Goal: Information Seeking & Learning: Learn about a topic

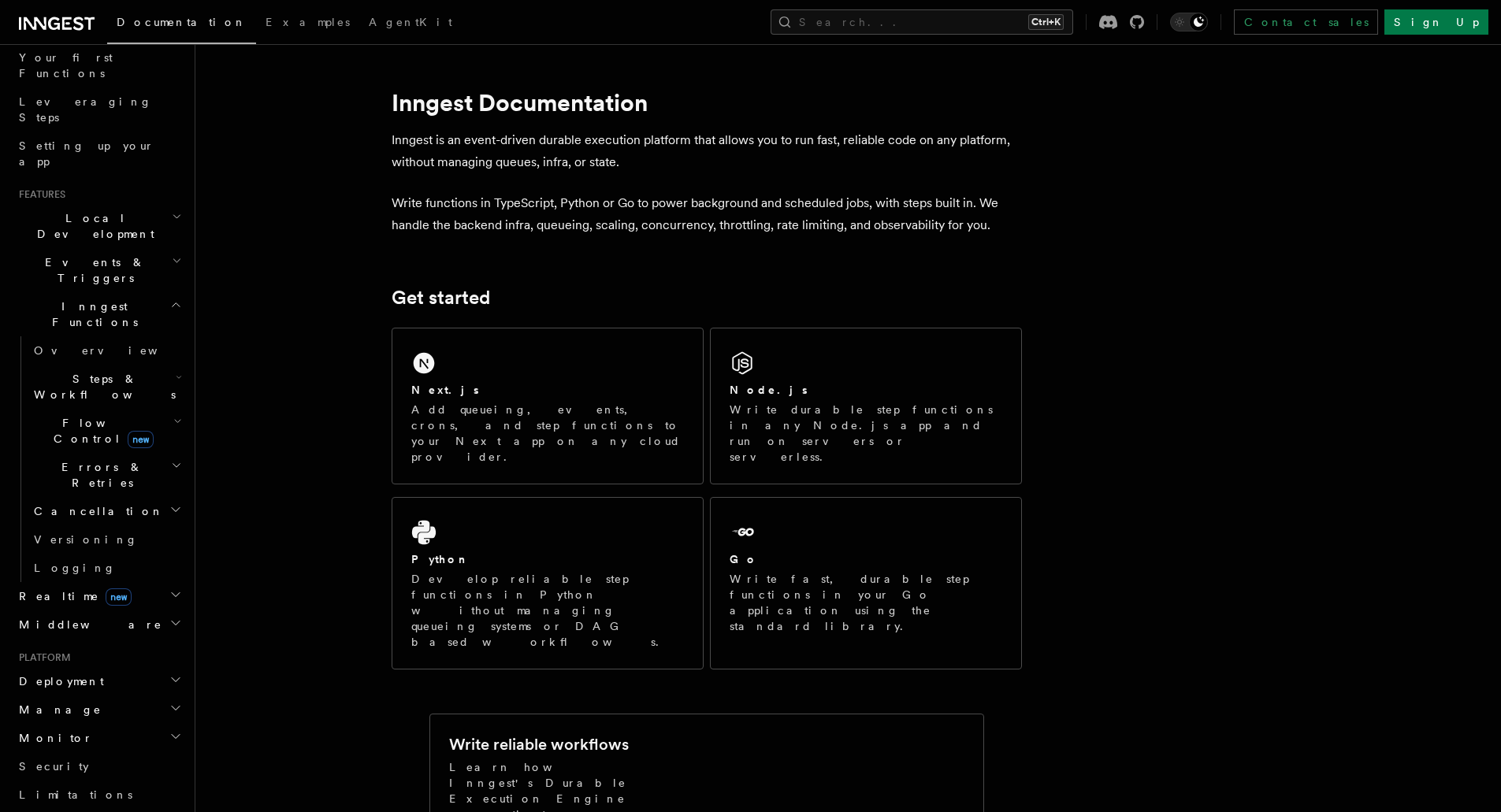
scroll to position [133, 0]
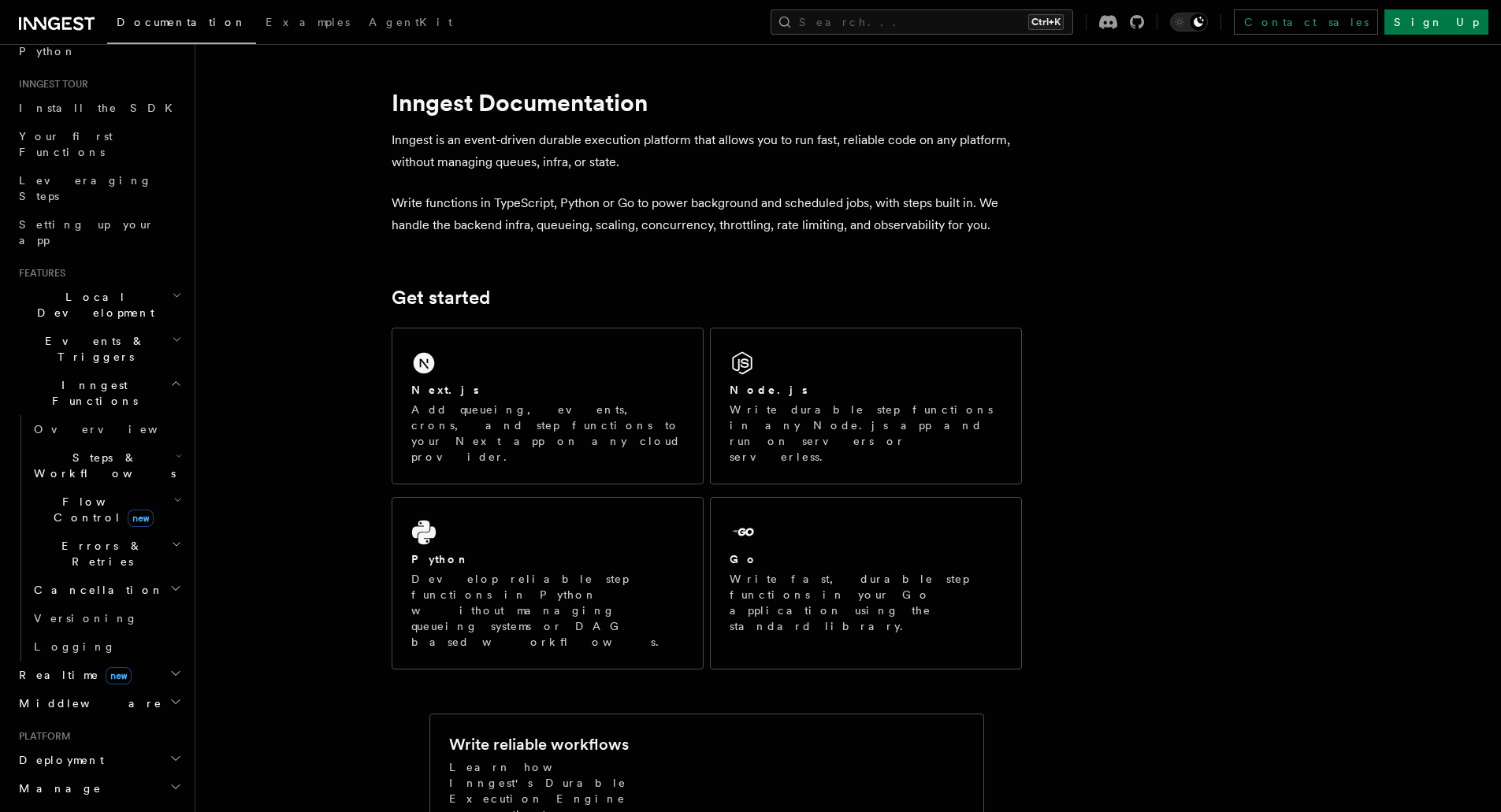
click at [143, 576] on h2 "Cancellation" at bounding box center [106, 590] width 158 height 28
click at [130, 604] on link "Overview" at bounding box center [113, 618] width 143 height 28
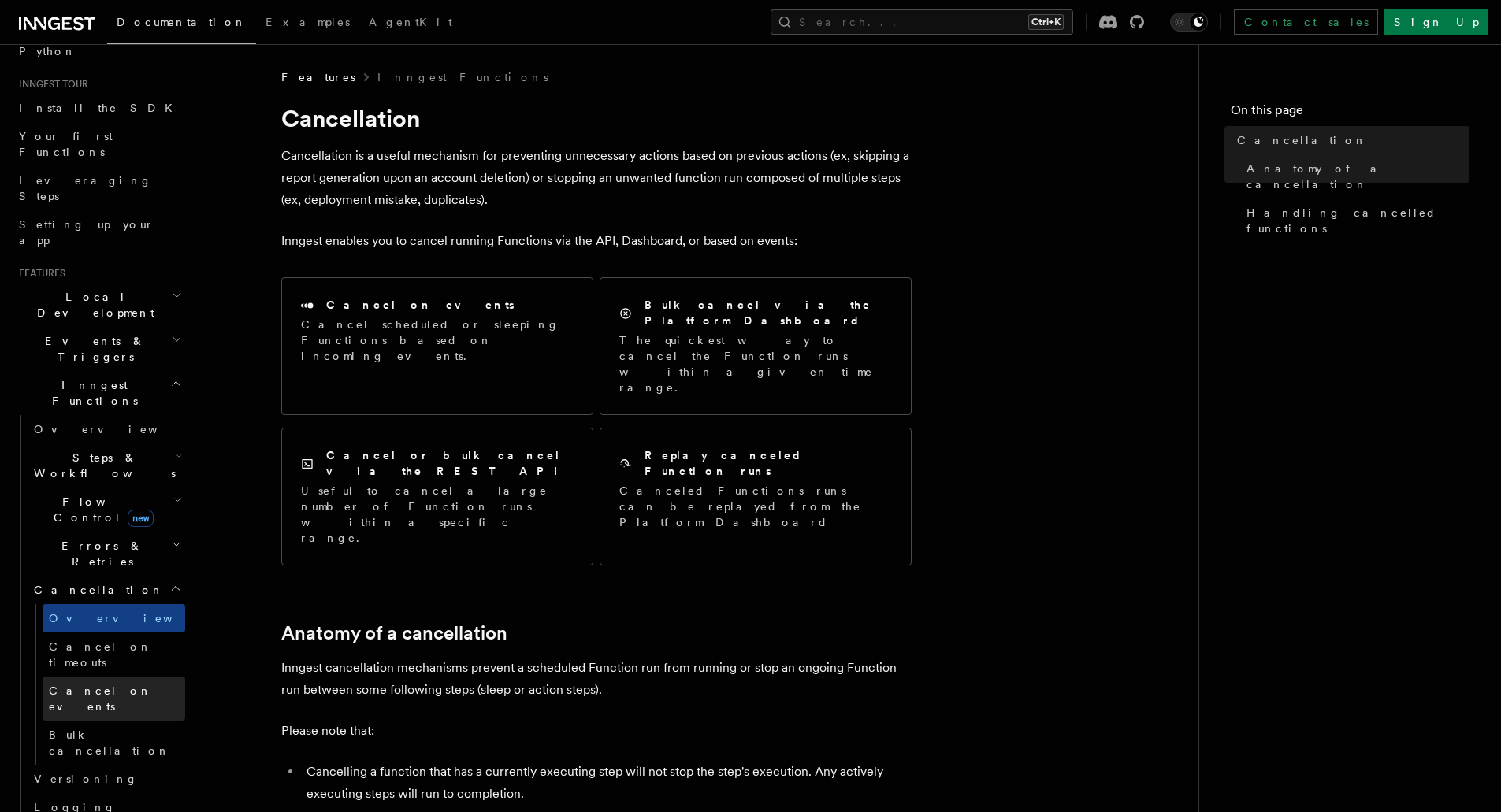
click at [137, 677] on link "Cancel on events" at bounding box center [113, 699] width 143 height 44
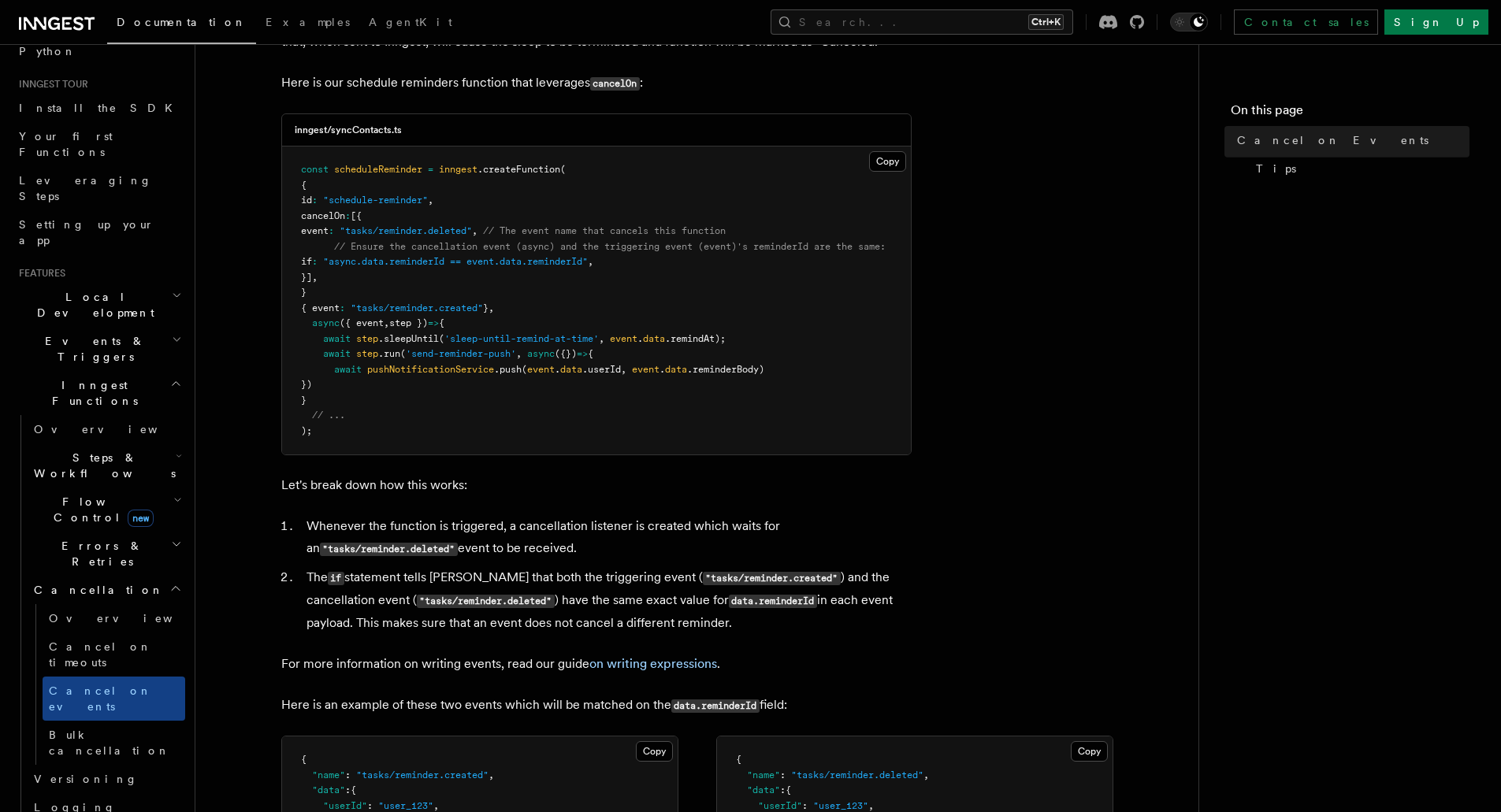
scroll to position [394, 0]
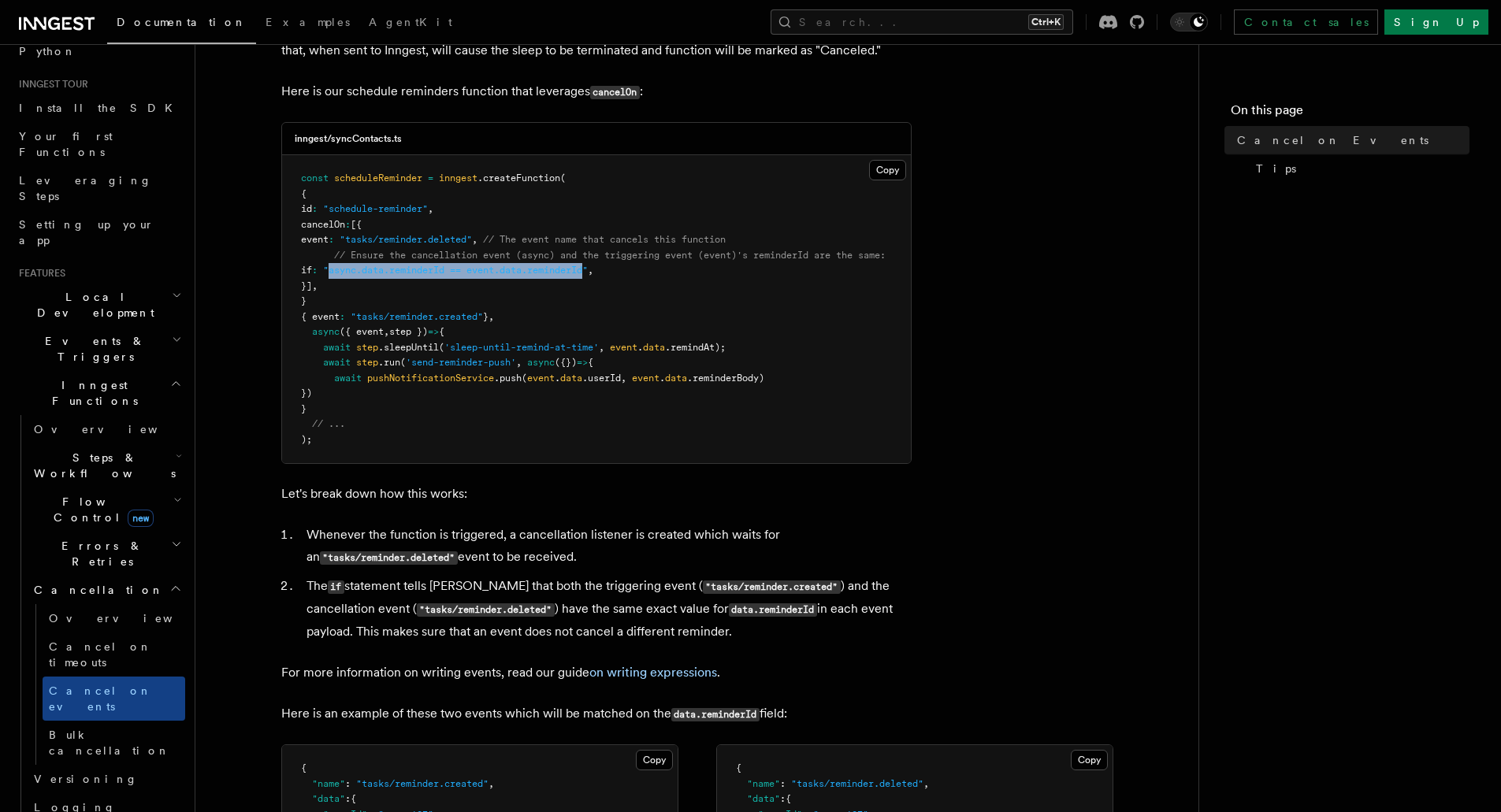
drag, startPoint x: 625, startPoint y: 272, endPoint x: 362, endPoint y: 276, distance: 263.0
click at [362, 276] on pre "const scheduleReminder = inngest .createFunction ( { id : "schedule-reminder" ,…" at bounding box center [596, 309] width 629 height 308
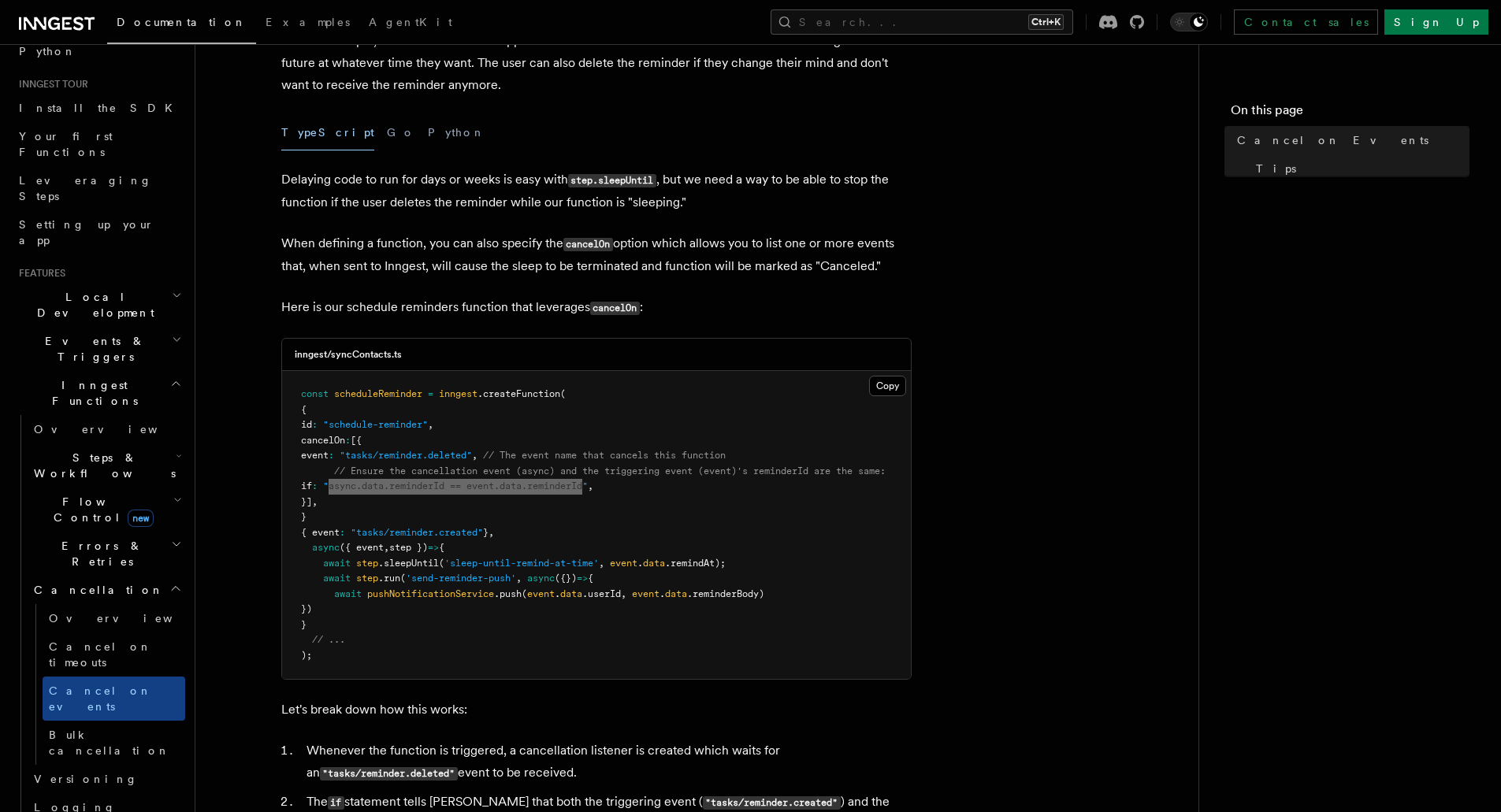
scroll to position [128, 0]
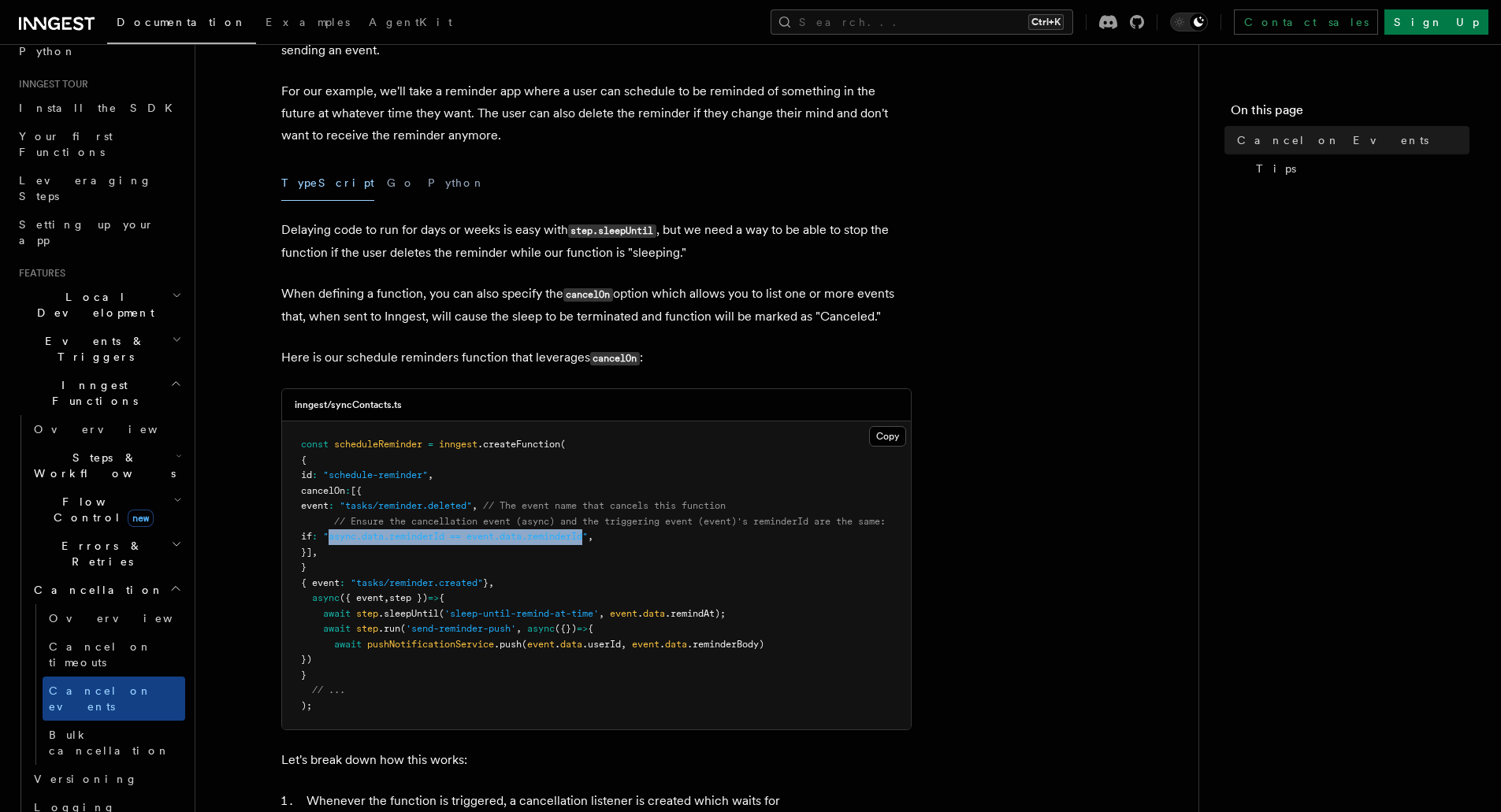
click at [477, 466] on pre "const scheduleReminder = inngest .createFunction ( { id : "schedule-reminder" ,…" at bounding box center [596, 575] width 629 height 308
click at [740, 564] on pre "const scheduleReminder = inngest .createFunction ( { id : "schedule-reminder" ,…" at bounding box center [596, 575] width 629 height 308
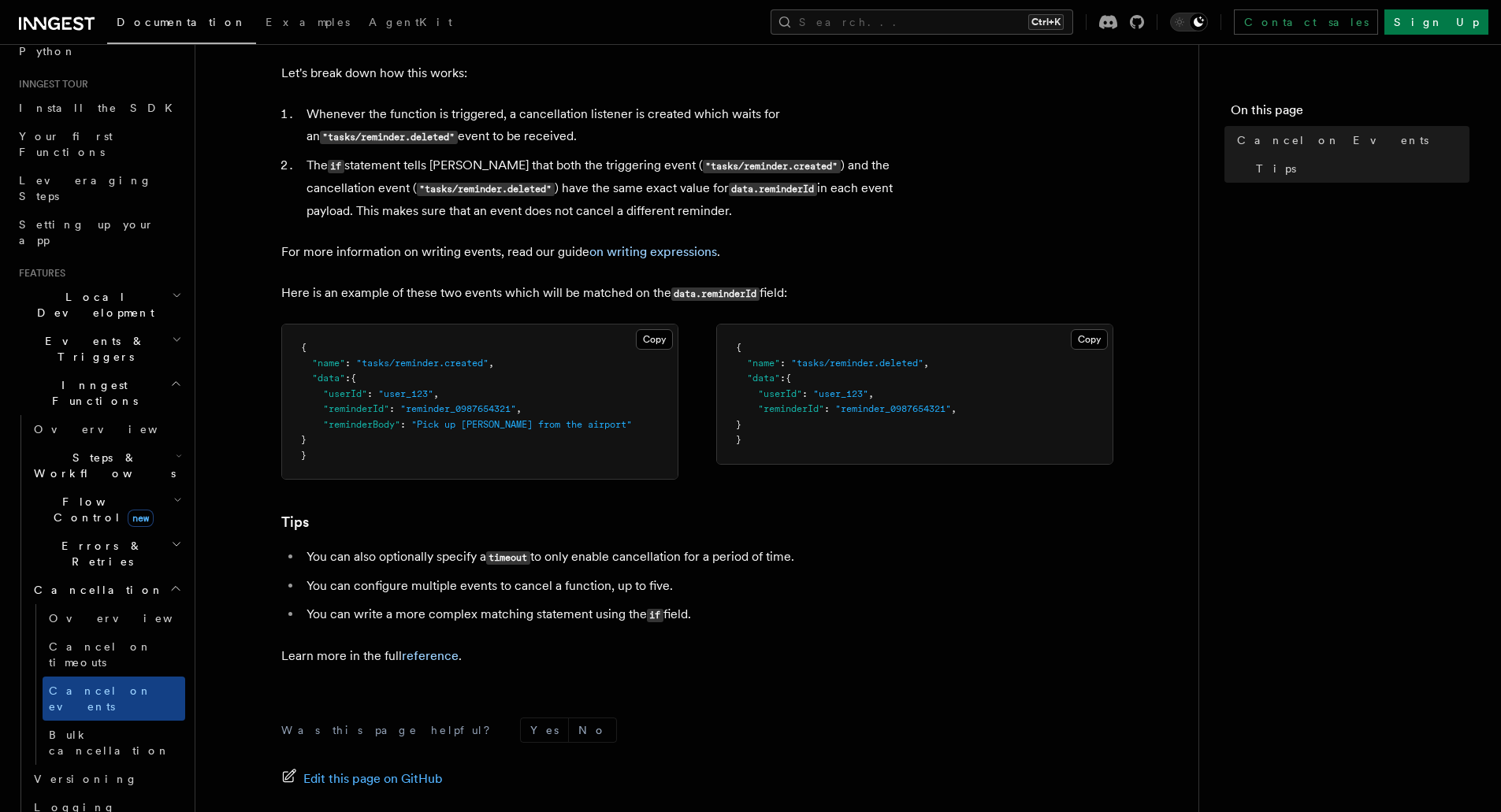
scroll to position [836, 0]
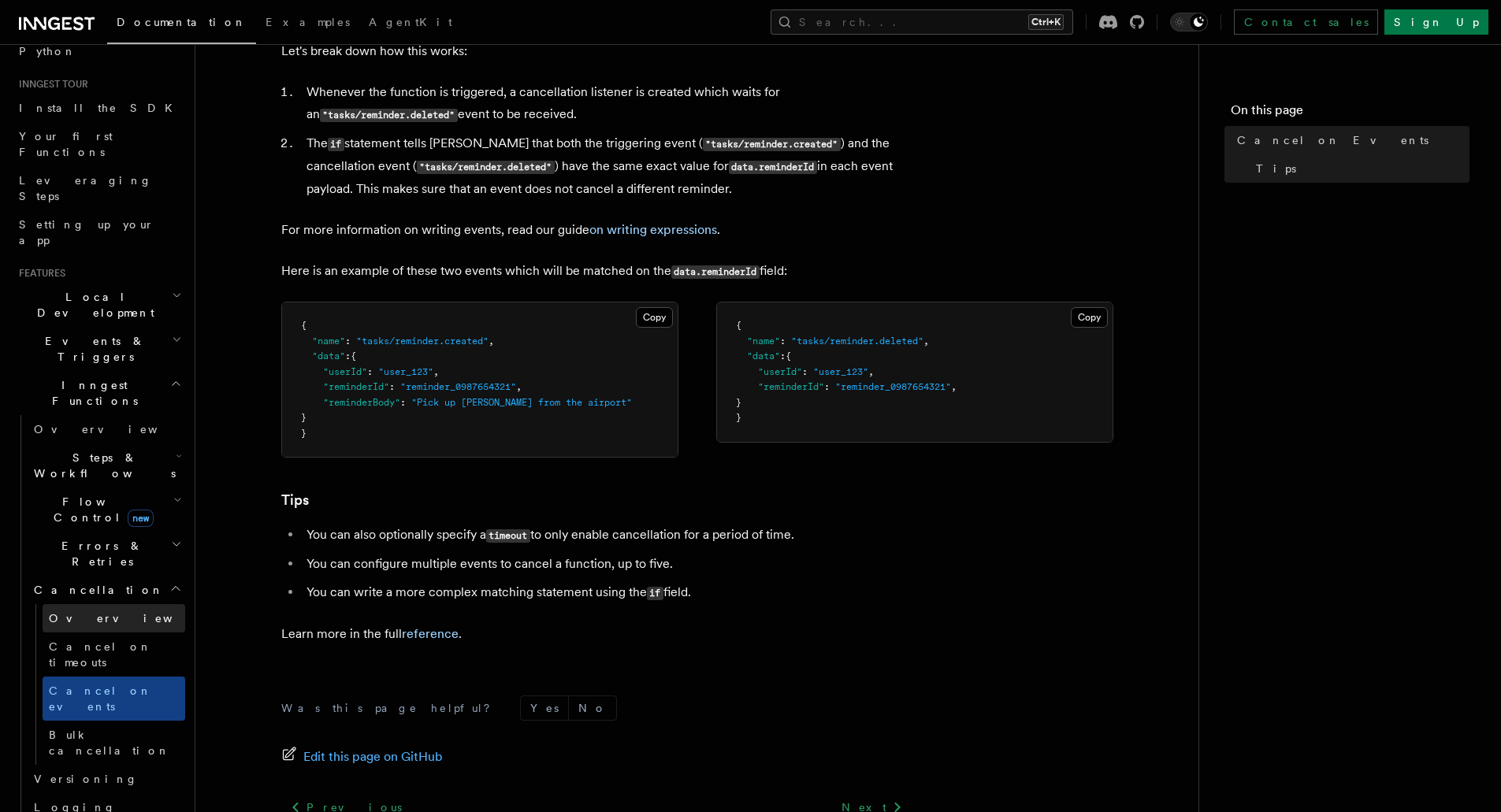
click at [118, 604] on link "Overview" at bounding box center [113, 618] width 143 height 28
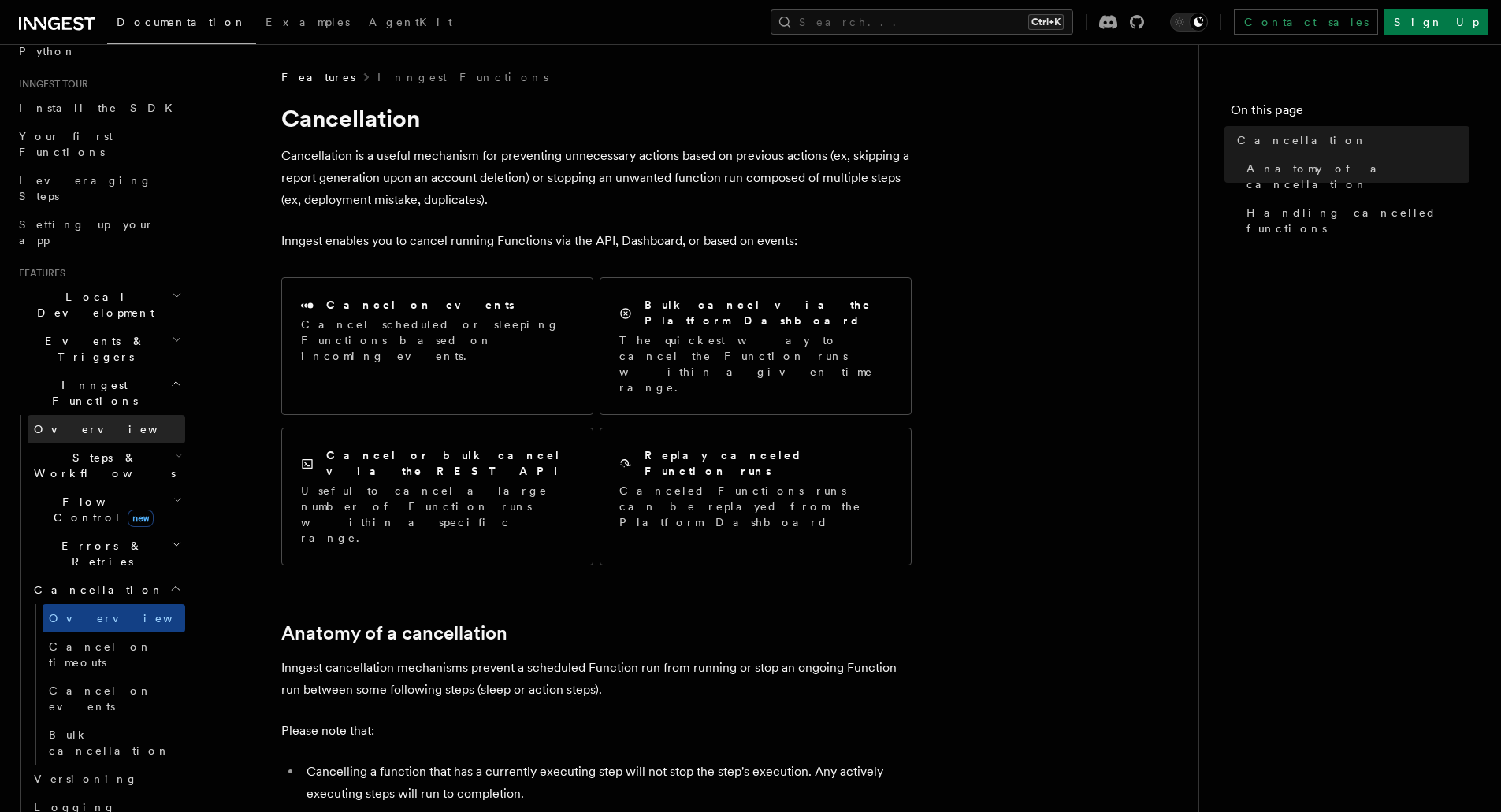
click at [98, 415] on link "Overview" at bounding box center [106, 429] width 158 height 28
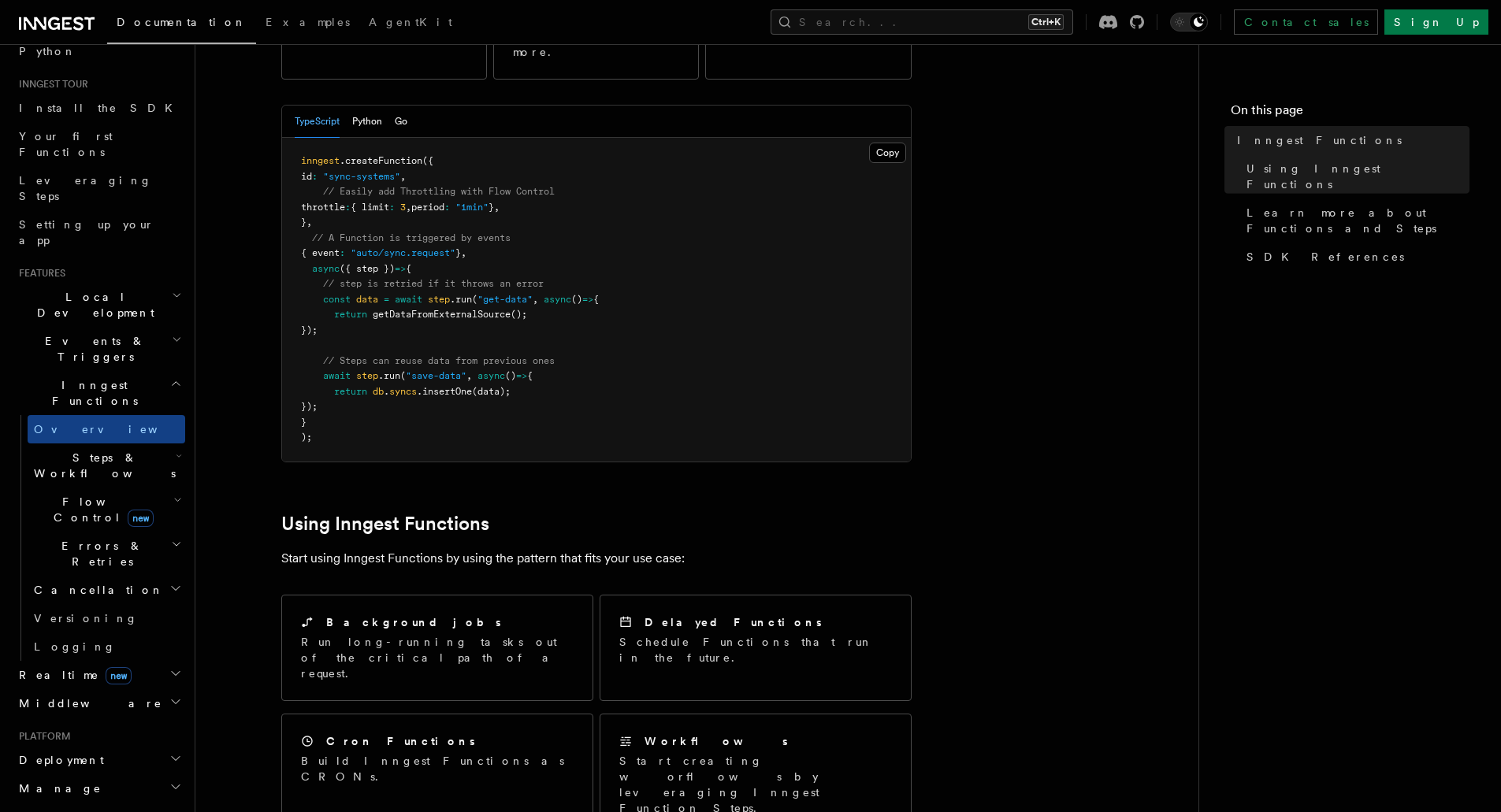
scroll to position [709, 0]
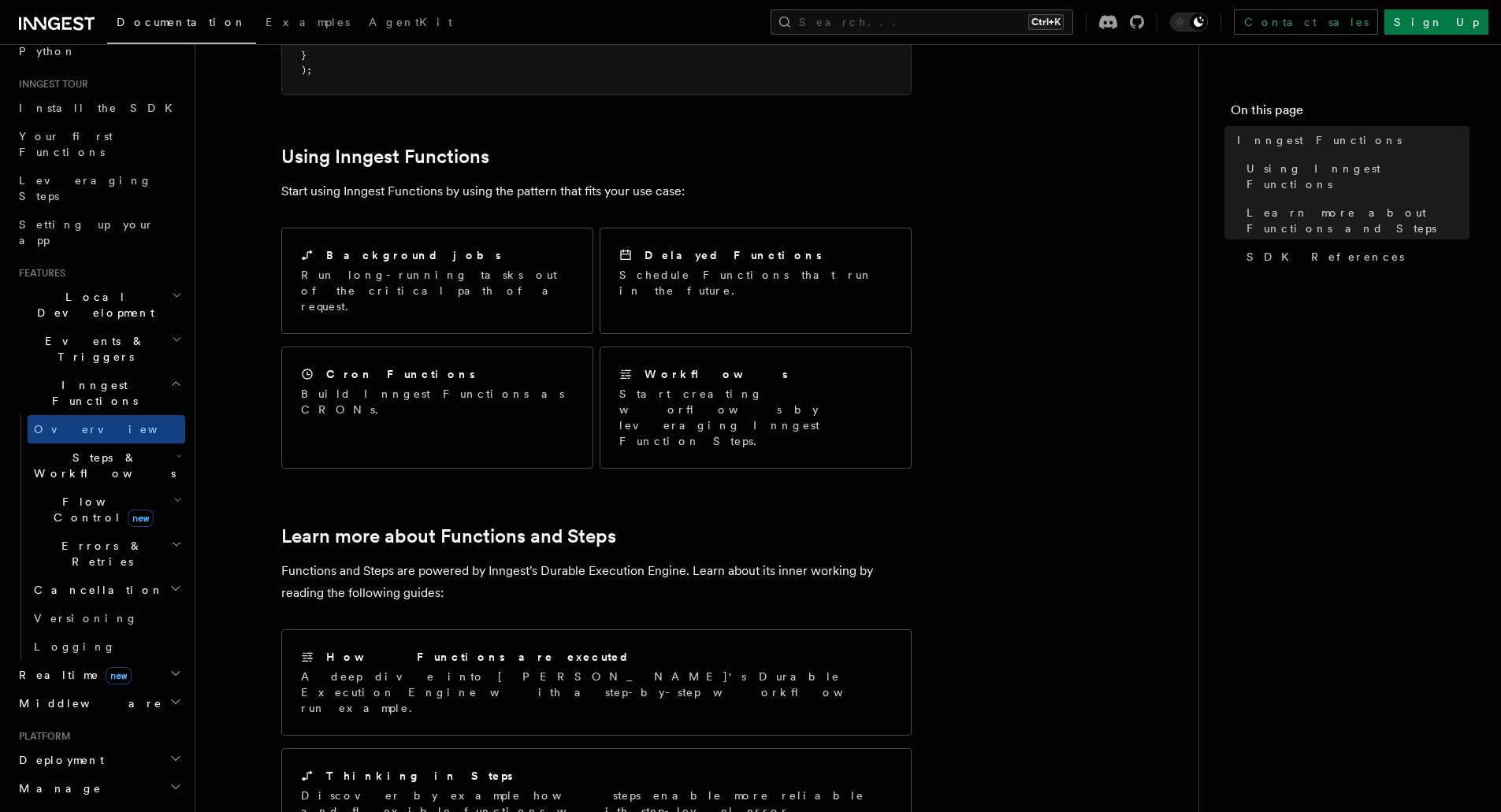
click at [159, 327] on h2 "Events & Triggers" at bounding box center [98, 349] width 173 height 44
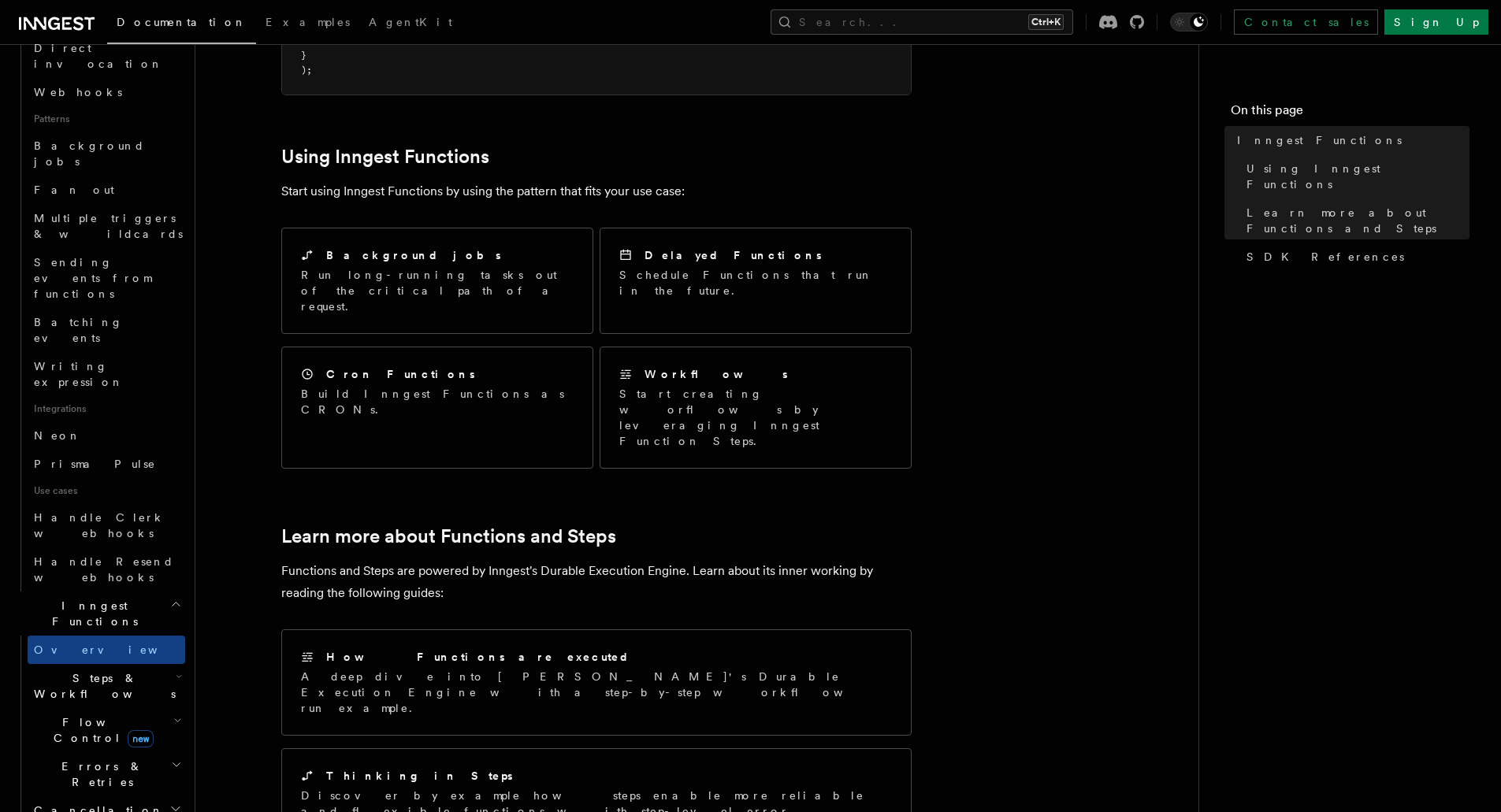
scroll to position [606, 0]
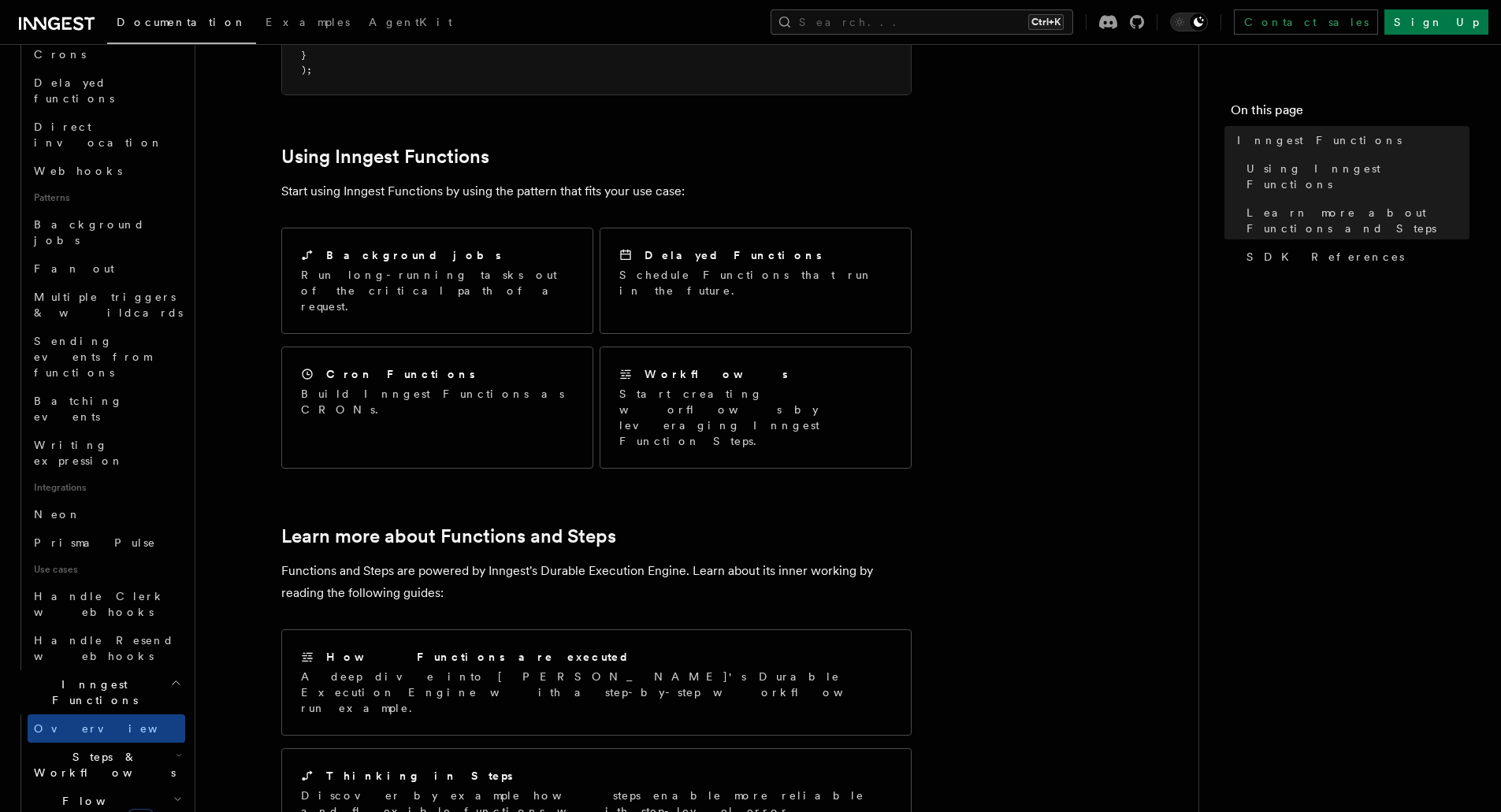
click at [173, 793] on icon "button" at bounding box center [177, 799] width 9 height 13
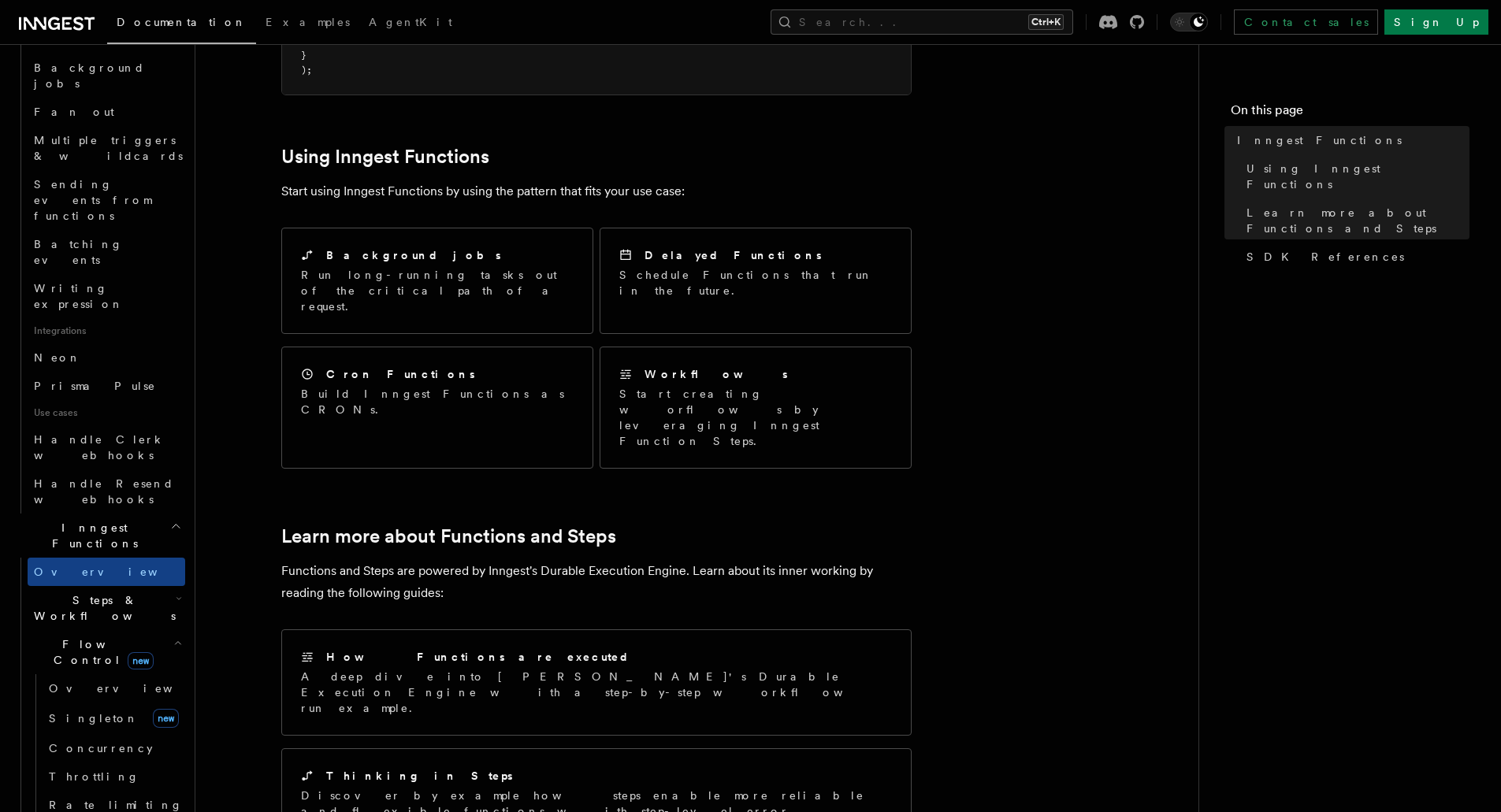
scroll to position [763, 0]
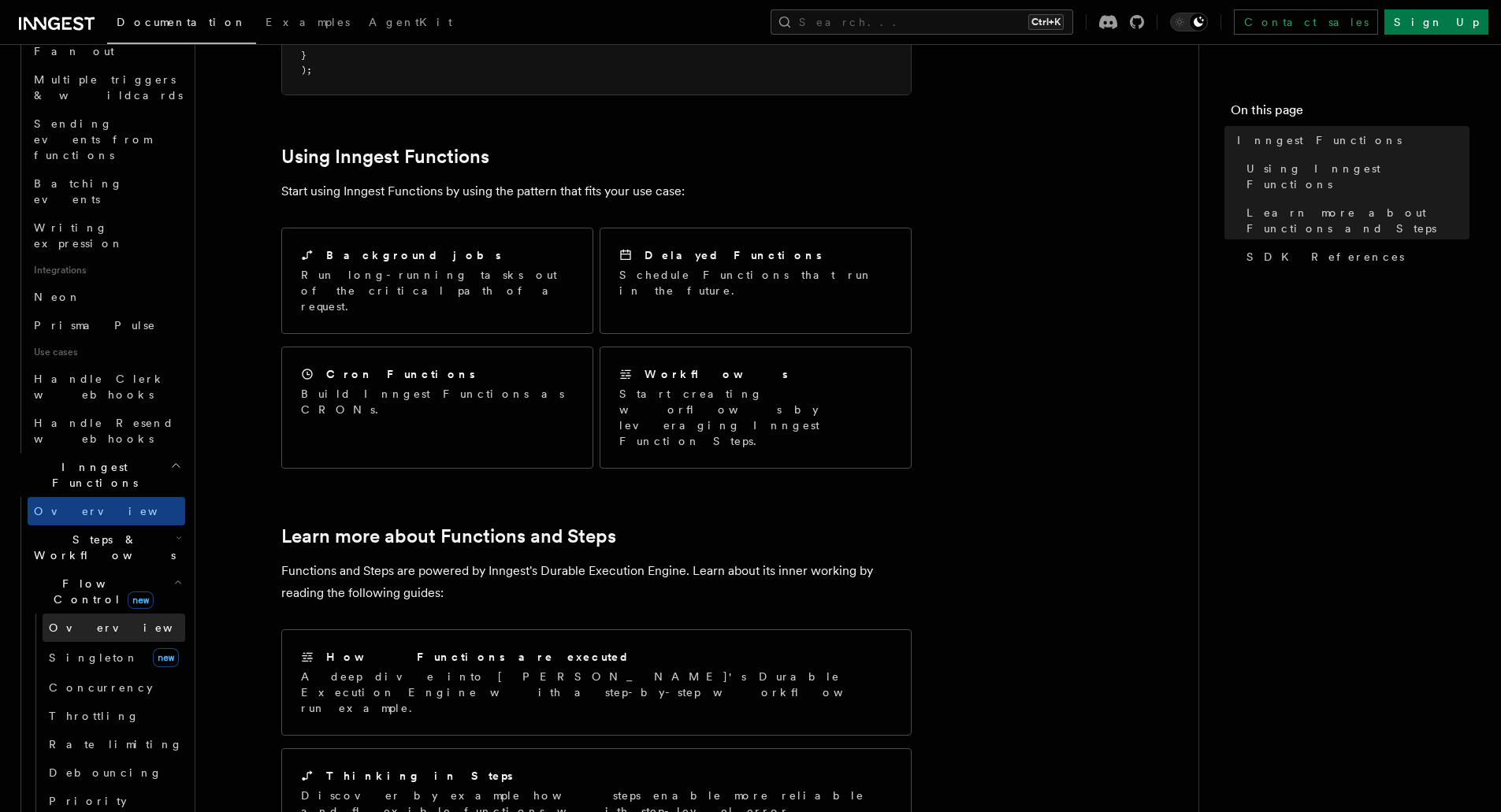
scroll to position [826, 0]
click at [106, 639] on link "[PERSON_NAME] new" at bounding box center [113, 654] width 143 height 32
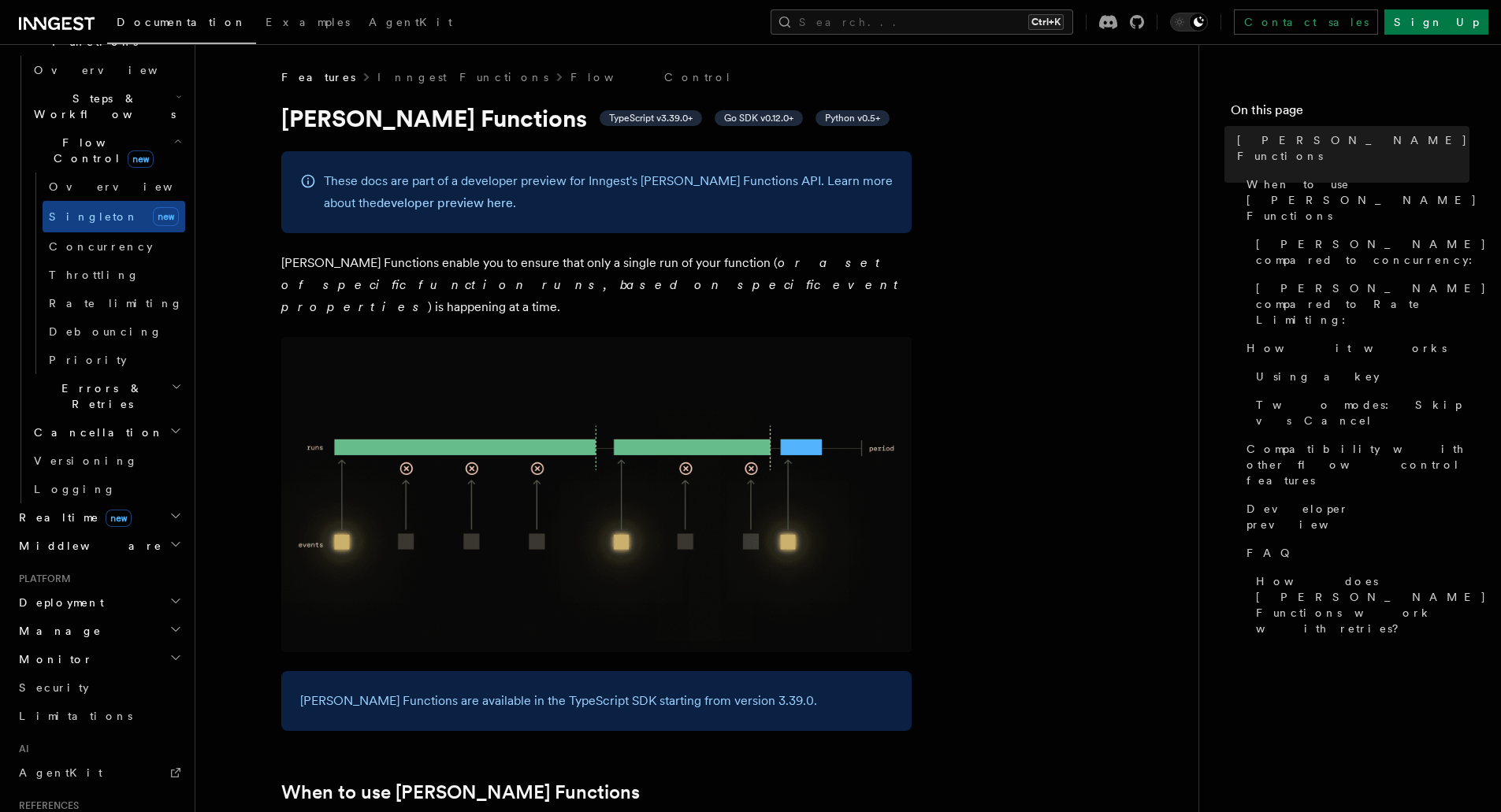
scroll to position [571, 0]
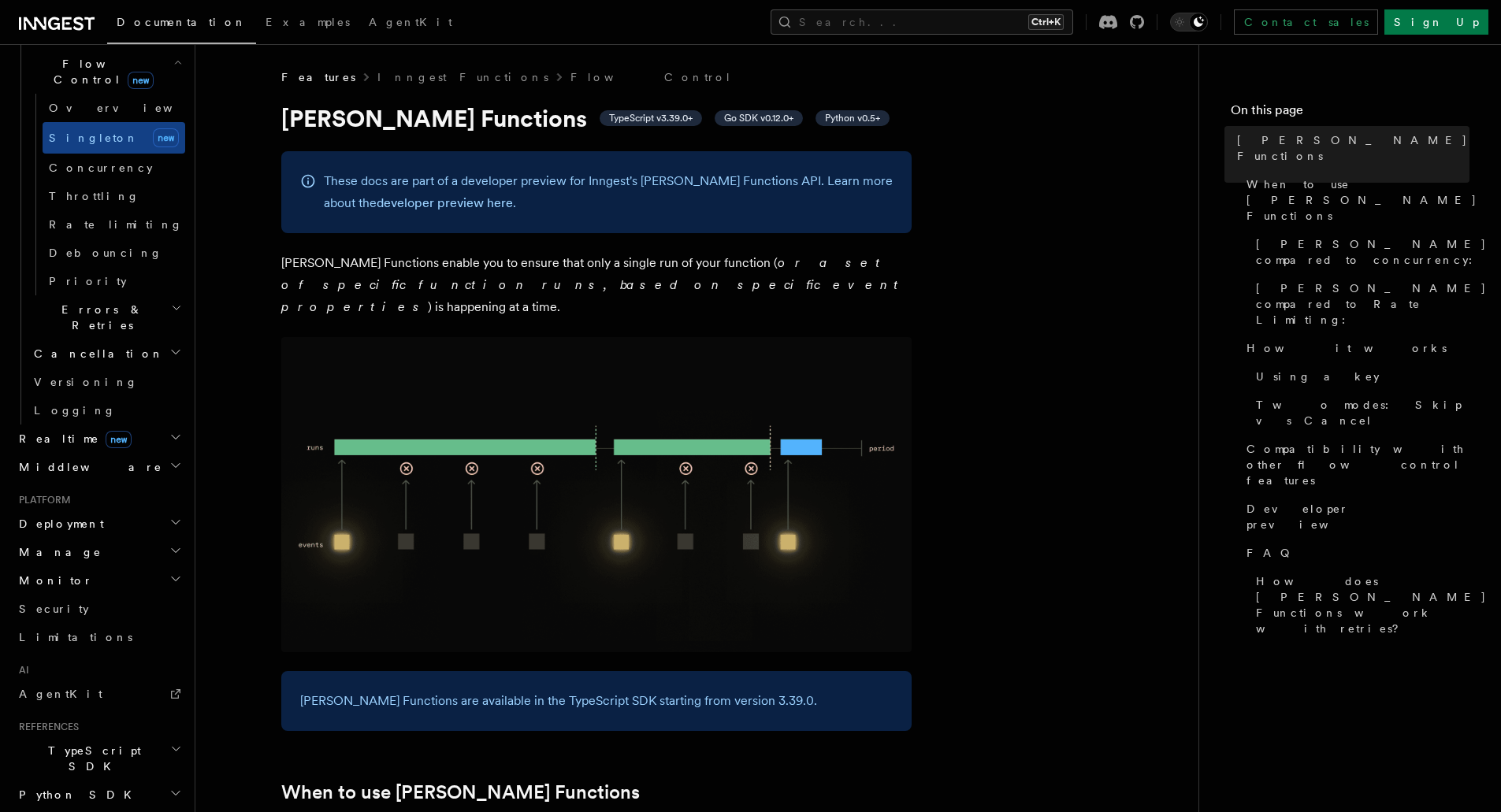
click at [119, 538] on h2 "Manage" at bounding box center [98, 552] width 173 height 28
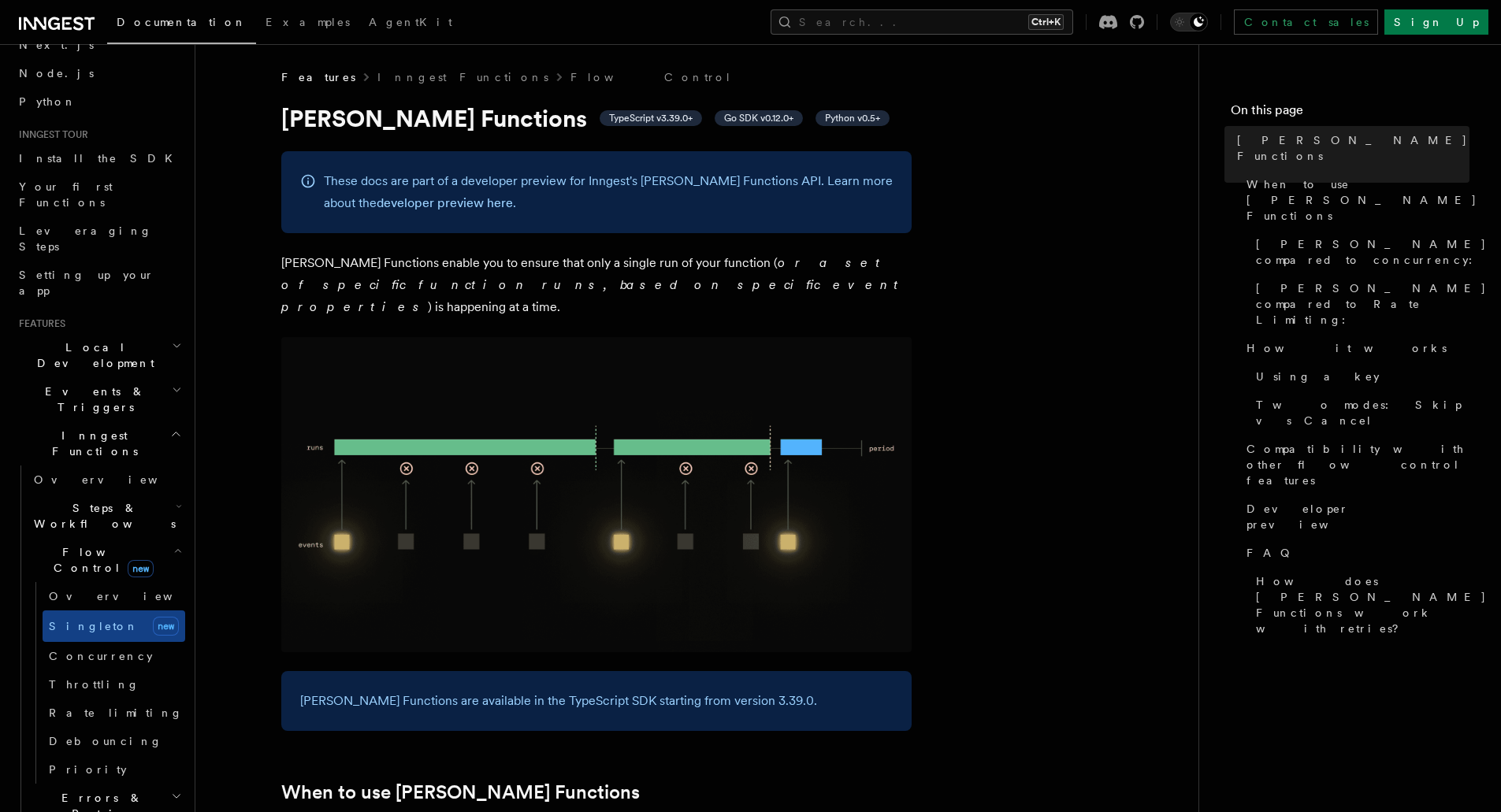
scroll to position [0, 0]
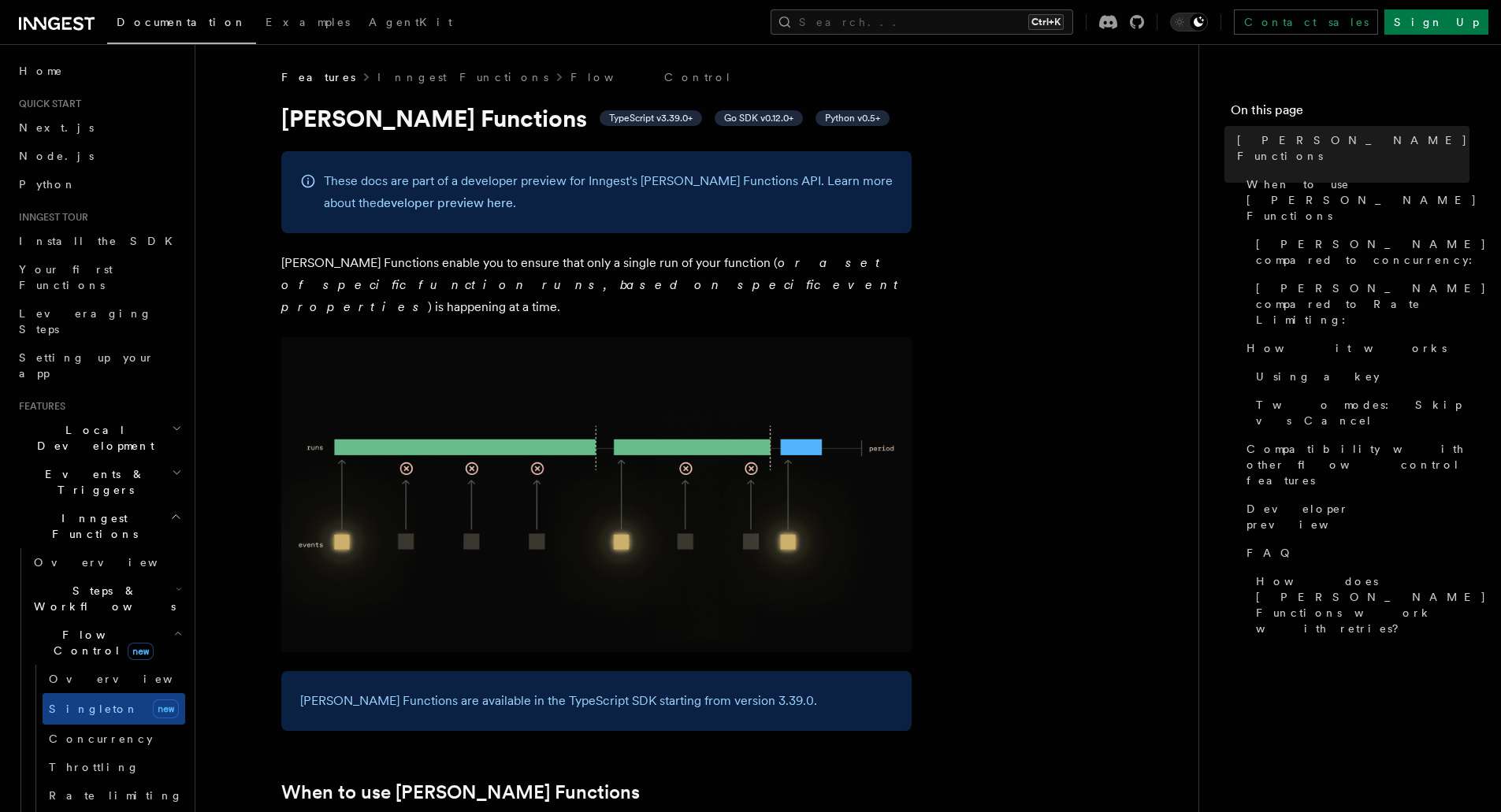
click at [122, 460] on h2 "Events & Triggers" at bounding box center [98, 482] width 173 height 44
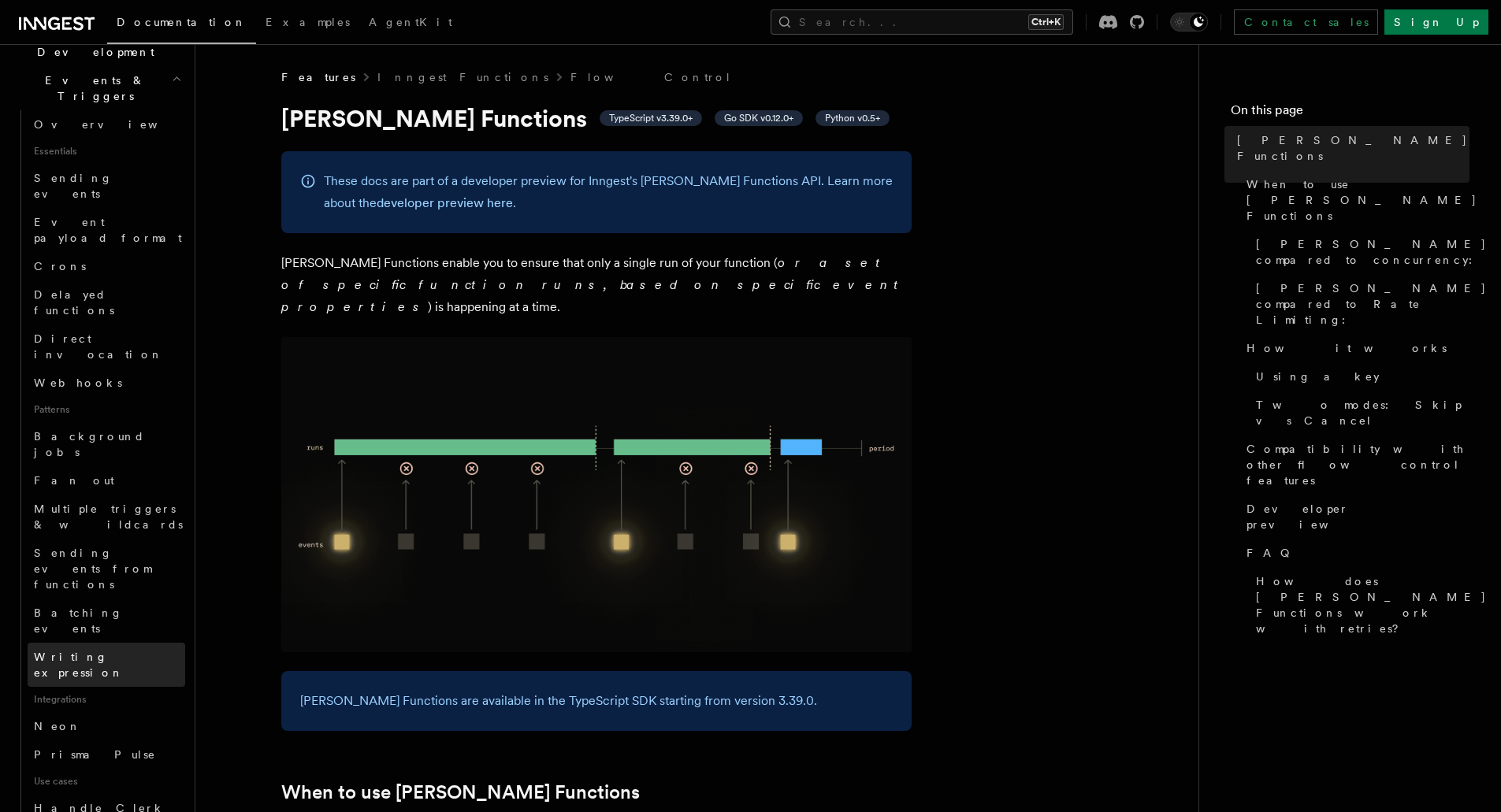
scroll to position [315, 0]
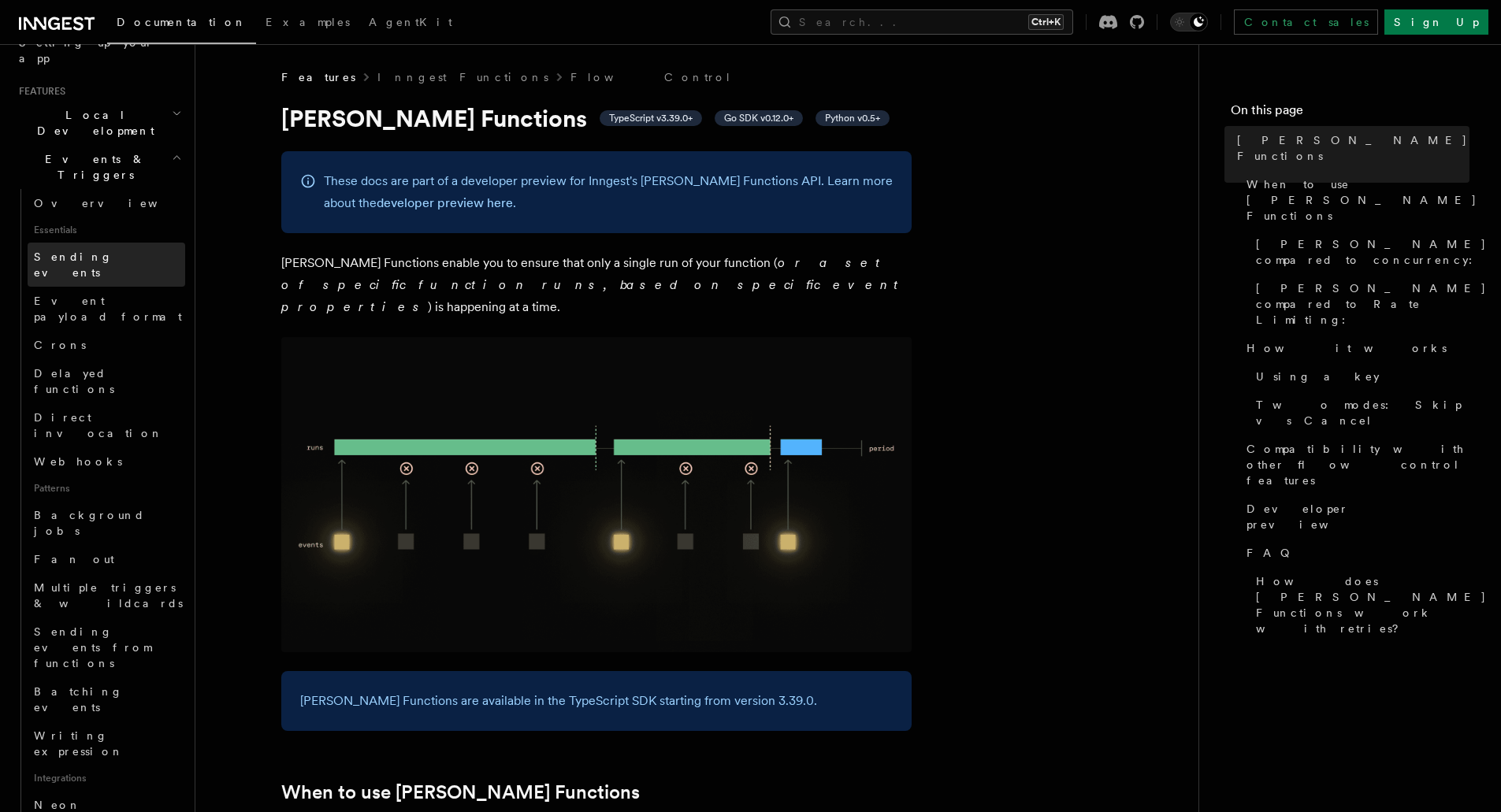
click at [117, 243] on link "Sending events" at bounding box center [106, 265] width 158 height 44
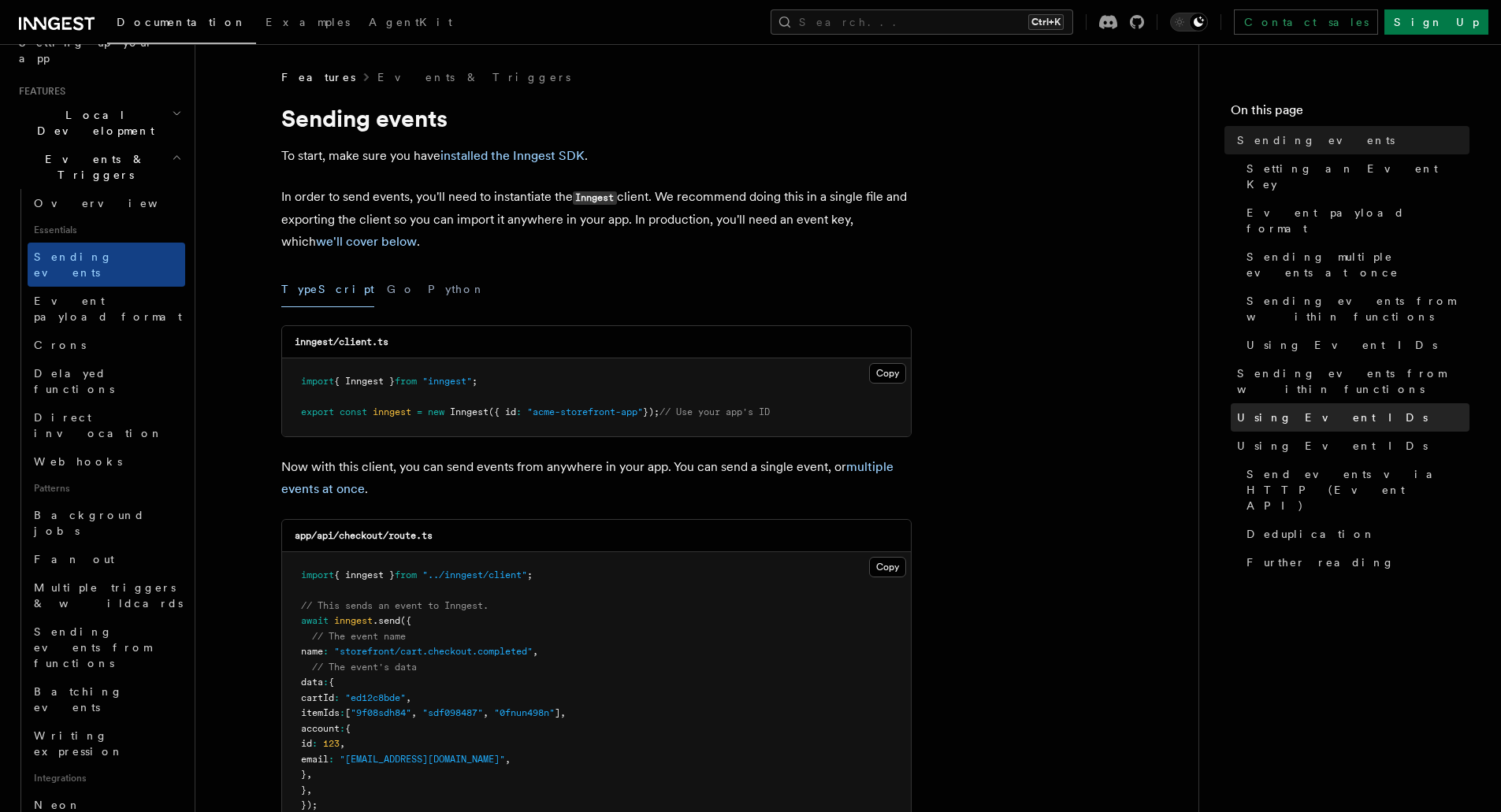
click at [1253, 410] on span "Using Event IDs" at bounding box center [1332, 417] width 191 height 16
click at [1297, 410] on span "Using Event IDs" at bounding box center [1332, 417] width 191 height 16
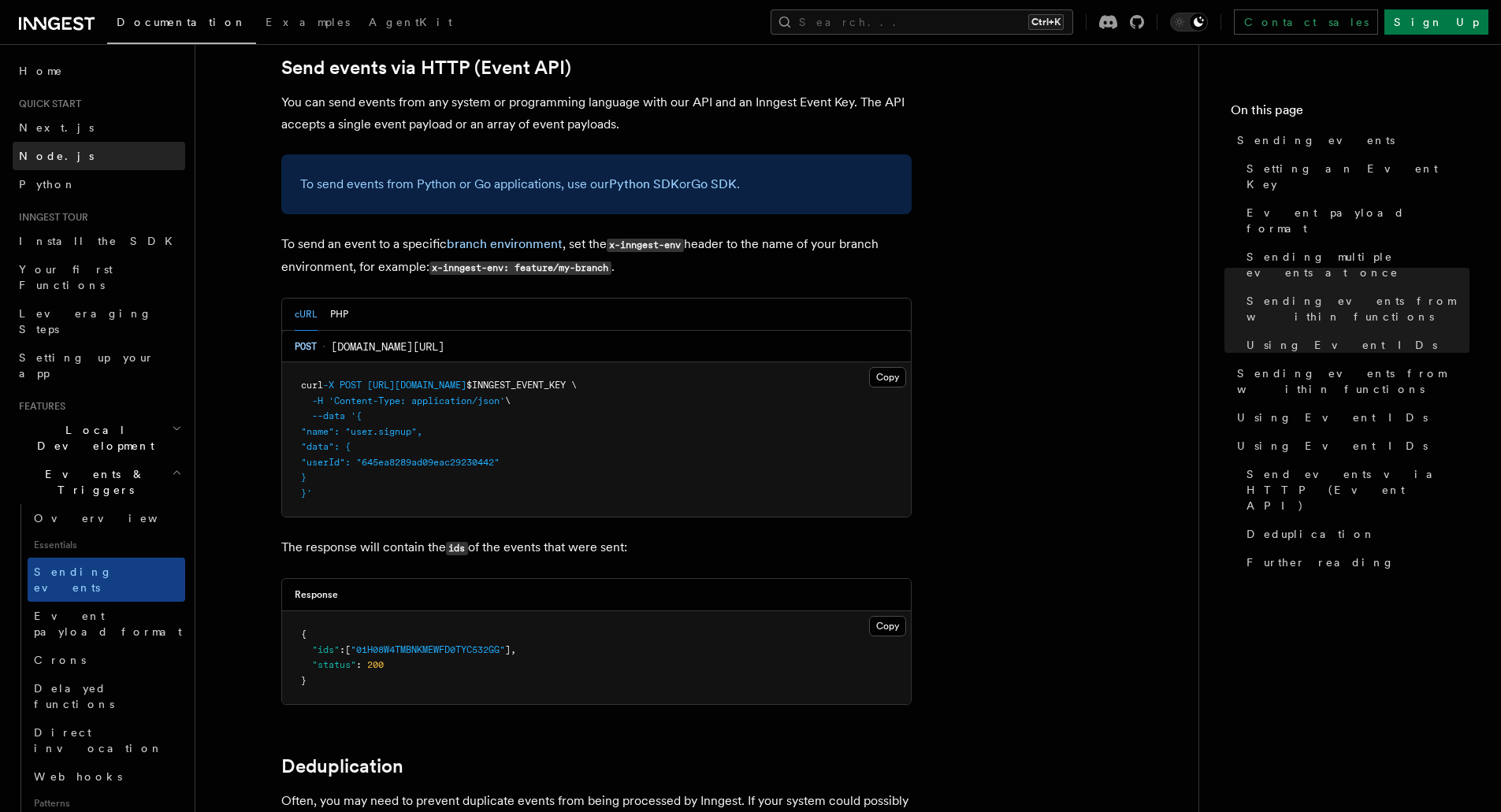
click at [31, 158] on span "Node.js" at bounding box center [56, 156] width 75 height 13
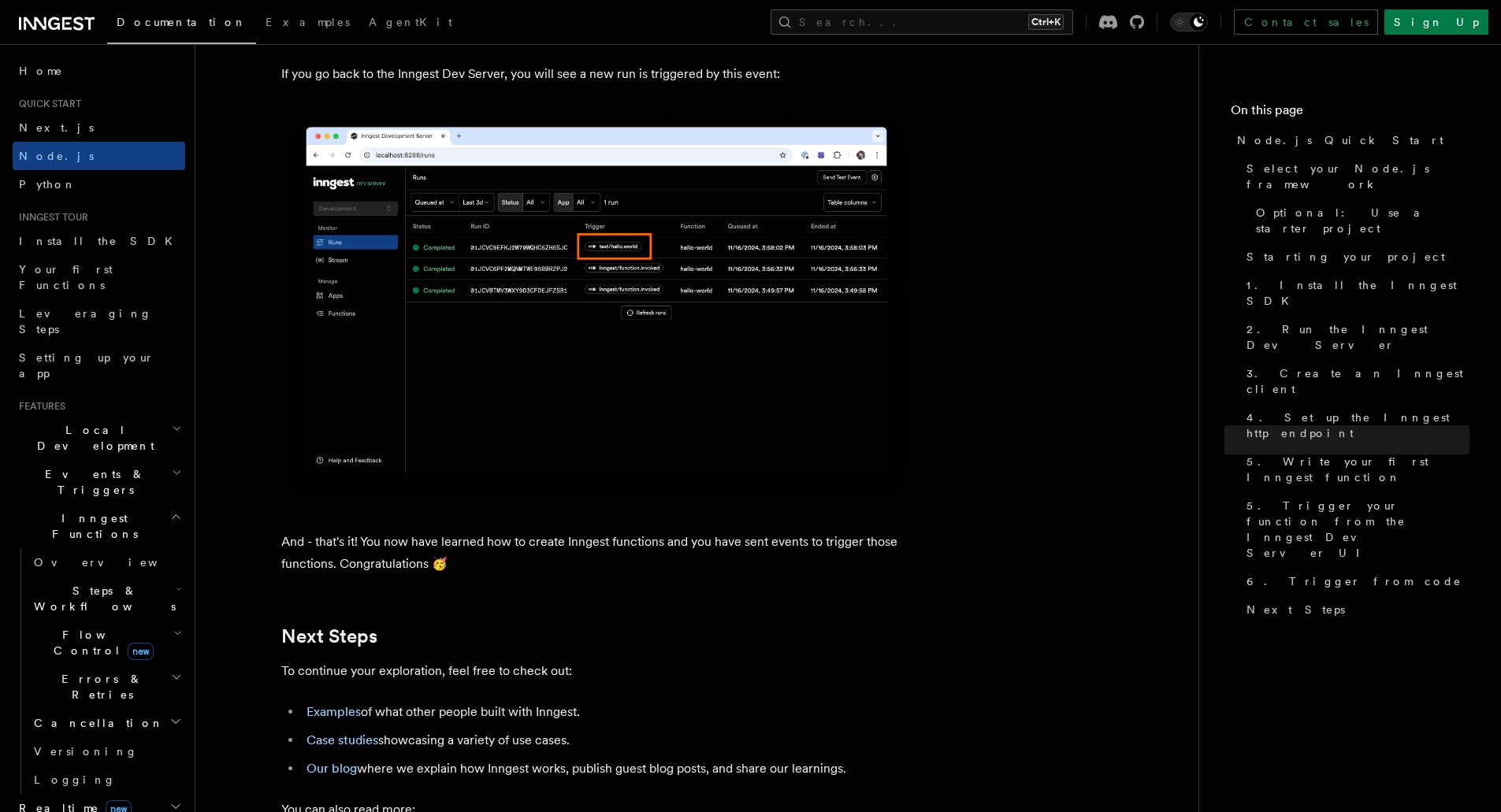
scroll to position [9370, 0]
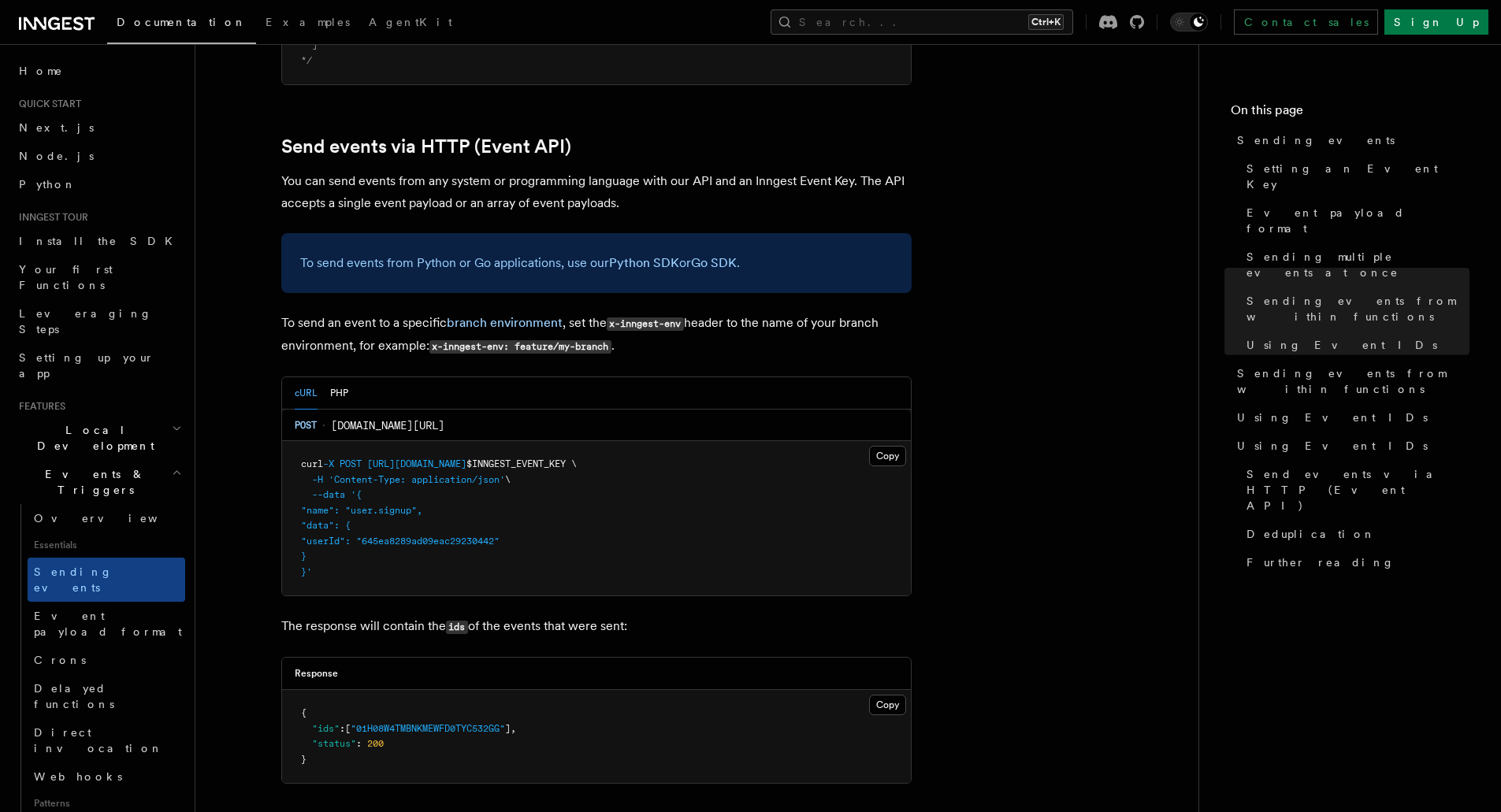
scroll to position [3297, 0]
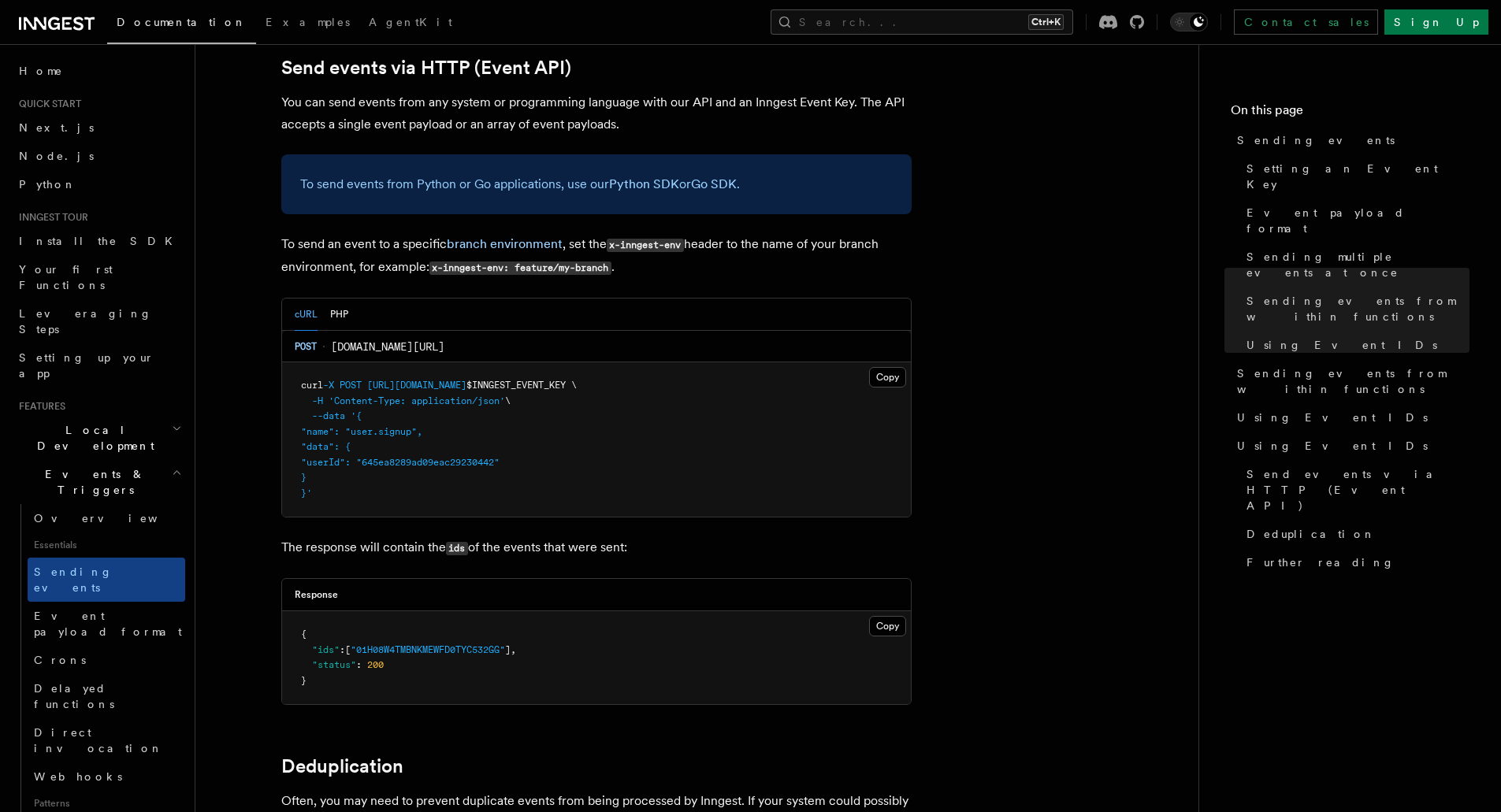
click at [353, 298] on div "cURL PHP" at bounding box center [596, 314] width 629 height 32
click at [336, 298] on button "PHP" at bounding box center [339, 314] width 18 height 32
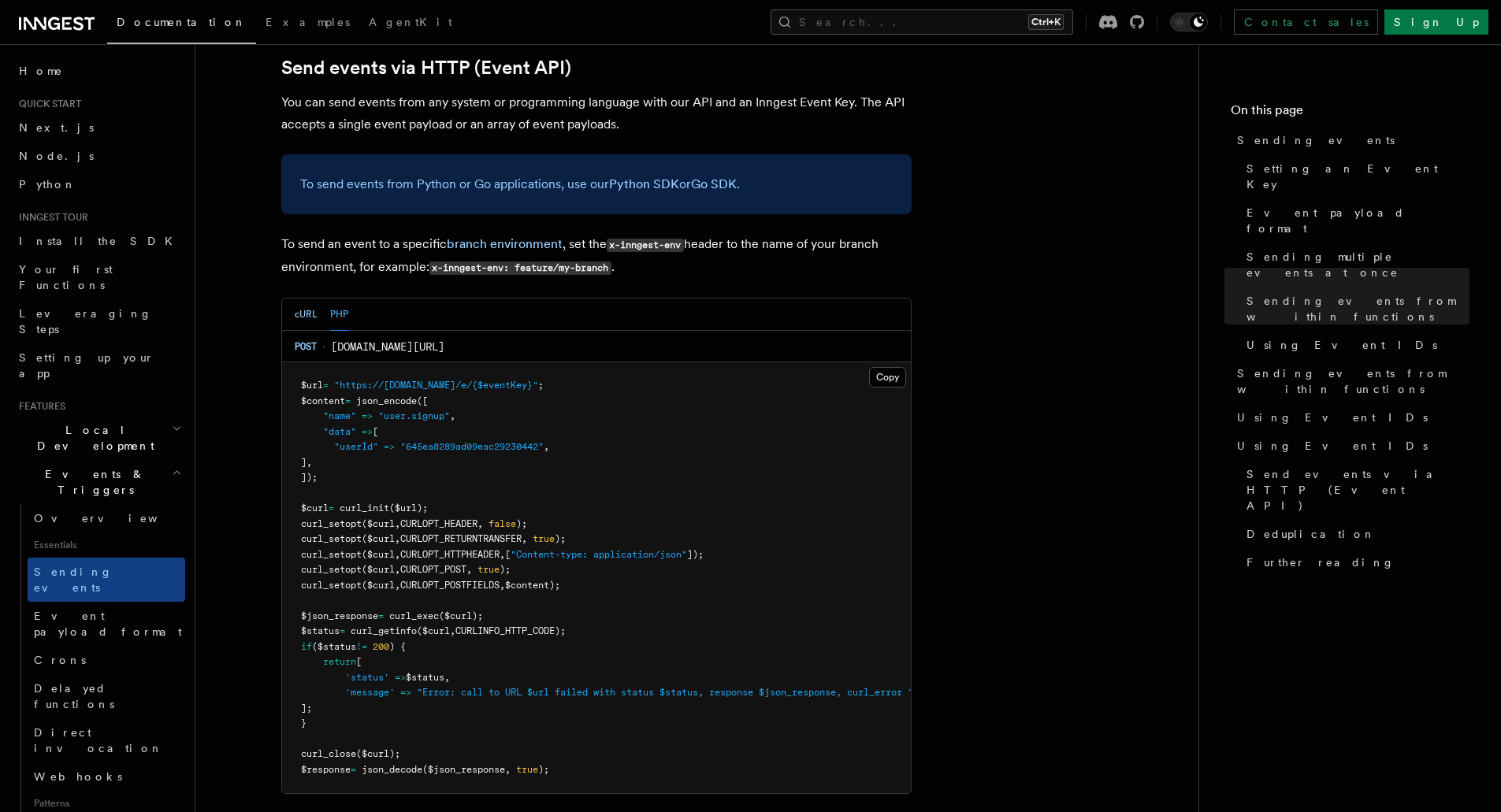
click at [316, 298] on button "cURL" at bounding box center [306, 314] width 23 height 32
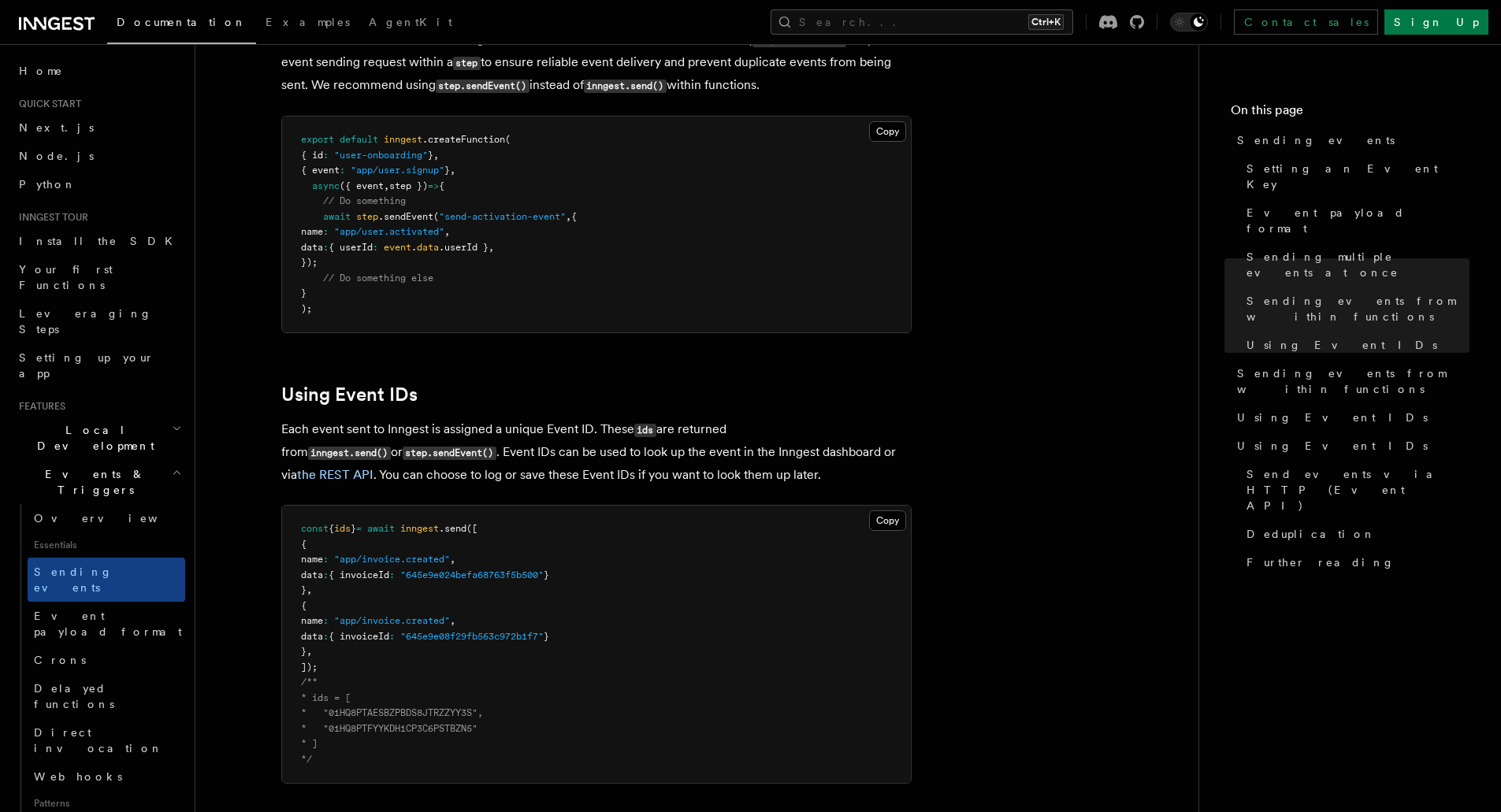
scroll to position [2509, 0]
